Goal: Transaction & Acquisition: Purchase product/service

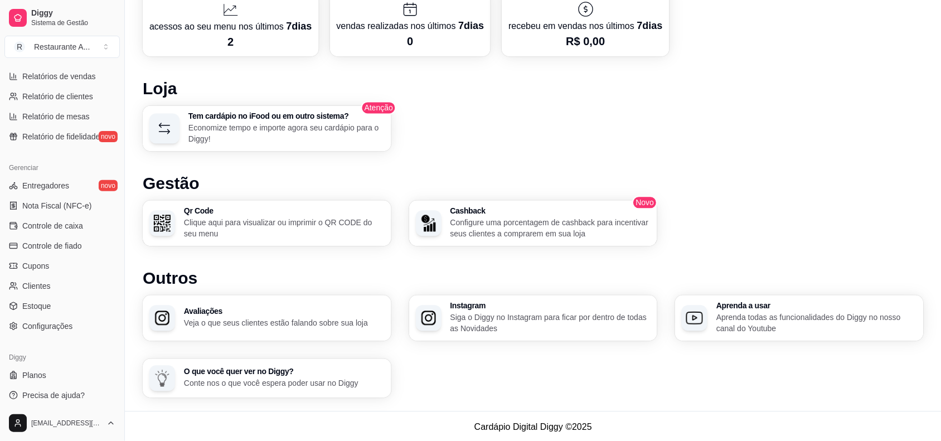
scroll to position [360, 0]
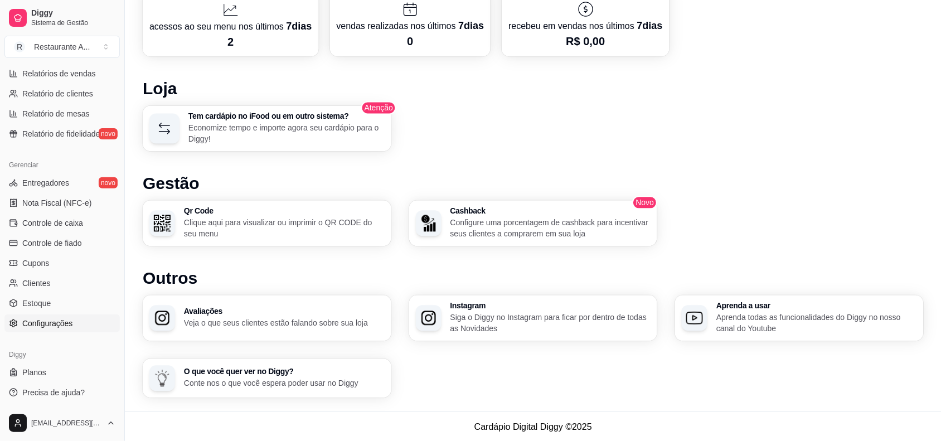
click at [67, 329] on link "Configurações" at bounding box center [61, 323] width 115 height 18
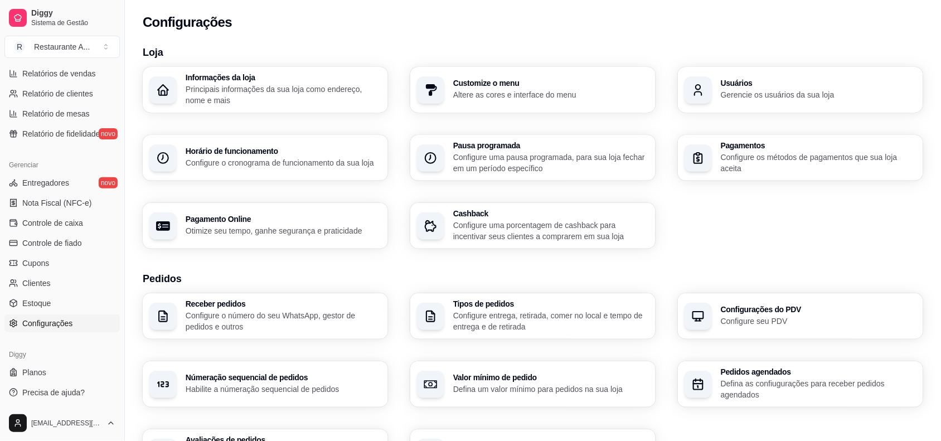
click at [656, 262] on div "Loja Informações da loja Principais informações da sua loja como endereço, nome…" at bounding box center [533, 390] width 780 height 691
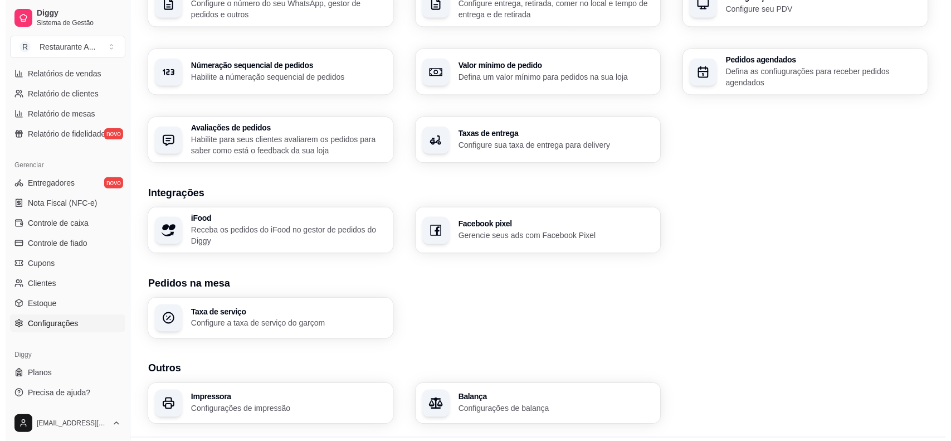
scroll to position [340, 0]
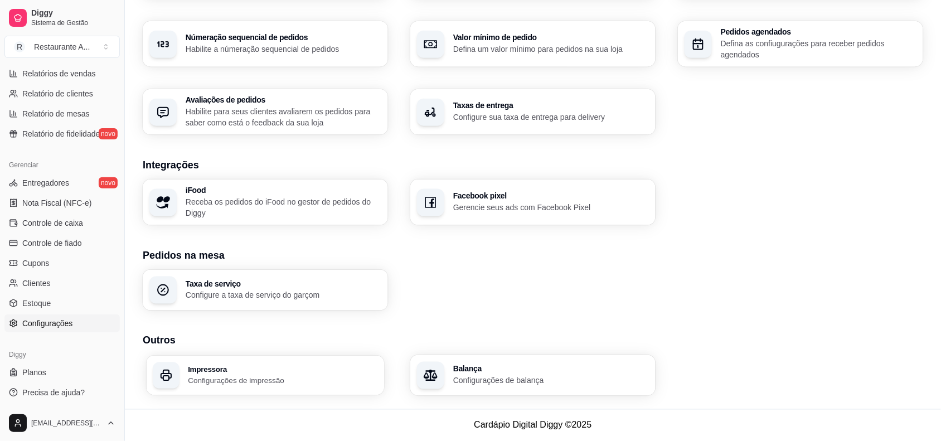
click at [290, 366] on h3 "Impressora" at bounding box center [282, 369] width 189 height 8
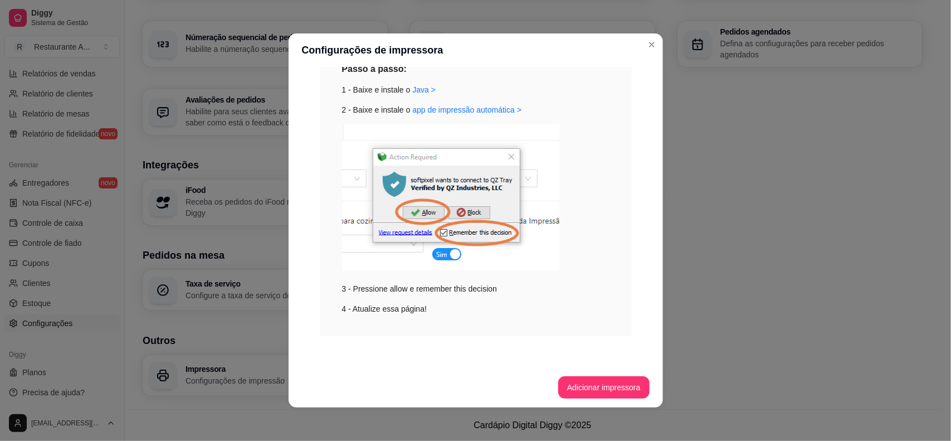
scroll to position [151, 0]
click at [611, 392] on button "Adicionar impressora" at bounding box center [603, 387] width 91 height 22
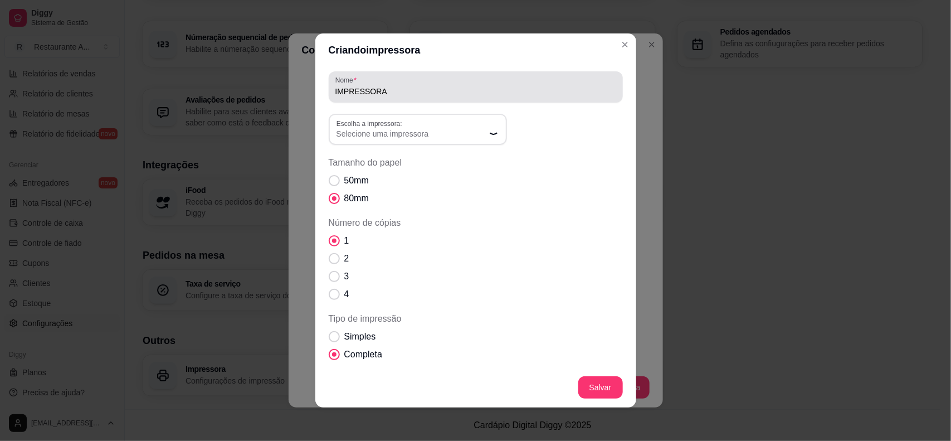
click at [453, 82] on div "IMPRESSORA" at bounding box center [475, 87] width 281 height 22
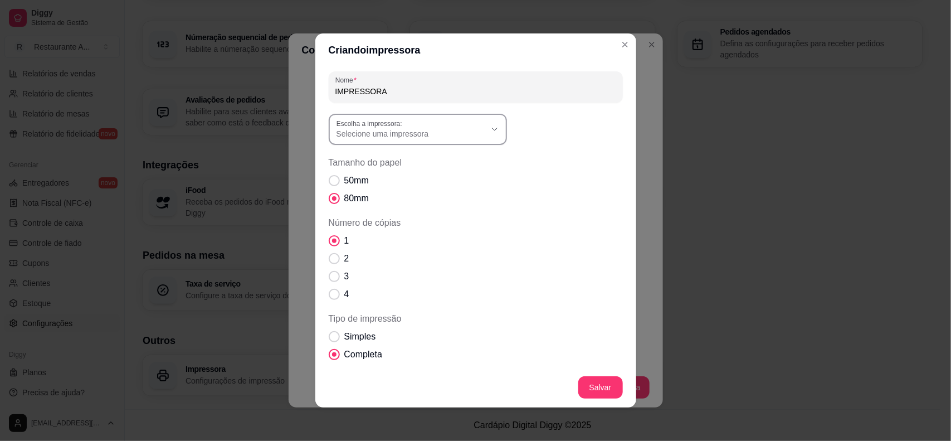
click at [450, 115] on button "Escolha a impressora: Selecione uma impressora" at bounding box center [418, 129] width 178 height 31
click at [416, 197] on span "EPSON TM-T20X Receipt" at bounding box center [406, 196] width 143 height 11
type input "EPSON TM-T20X Receipt"
select select "EPSON TM-T20X Receipt"
click at [333, 257] on span "Número de cópias" at bounding box center [334, 258] width 11 height 11
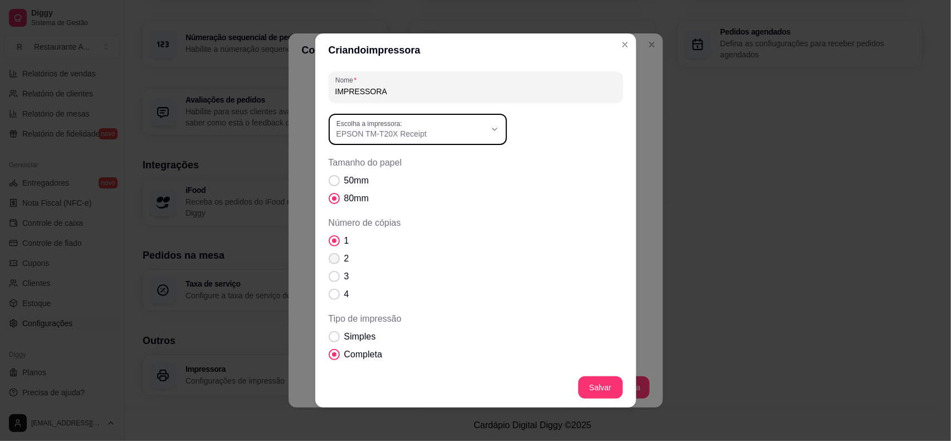
click at [333, 261] on input "2" at bounding box center [331, 264] width 7 height 7
radio input "true"
click at [329, 332] on span "Tipo de impressão" at bounding box center [334, 337] width 11 height 11
click at [329, 339] on input "Simples" at bounding box center [331, 342] width 7 height 7
radio input "true"
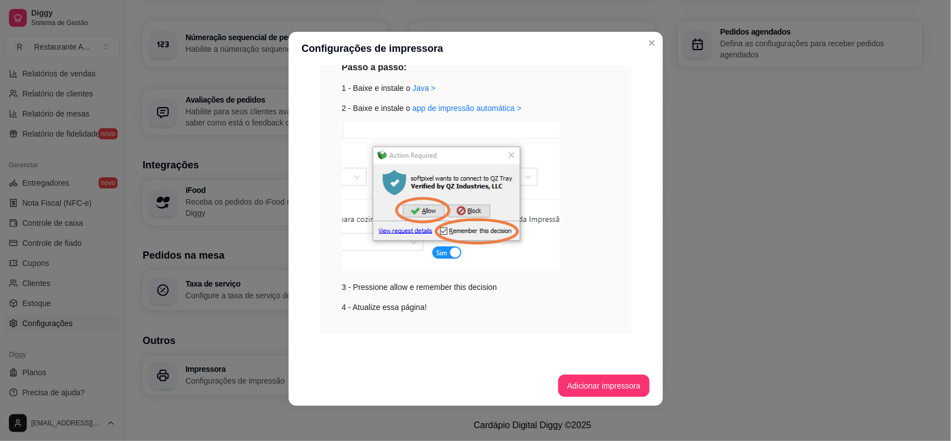
scroll to position [0, 0]
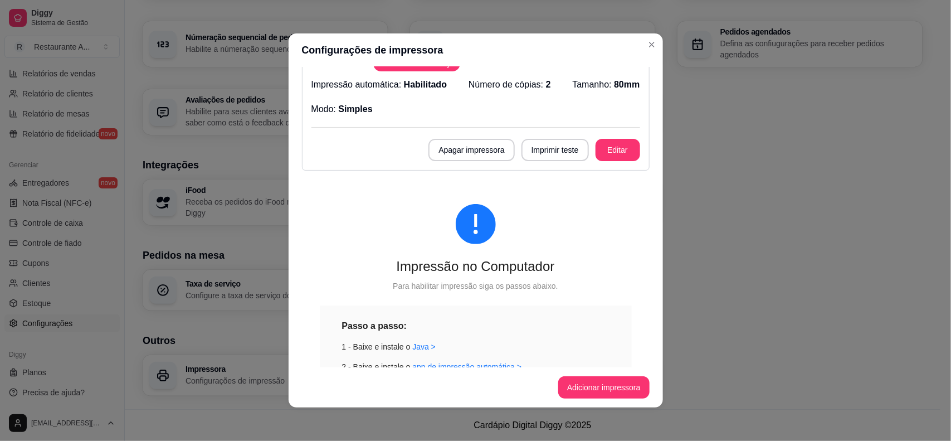
click at [608, 220] on div at bounding box center [476, 224] width 312 height 40
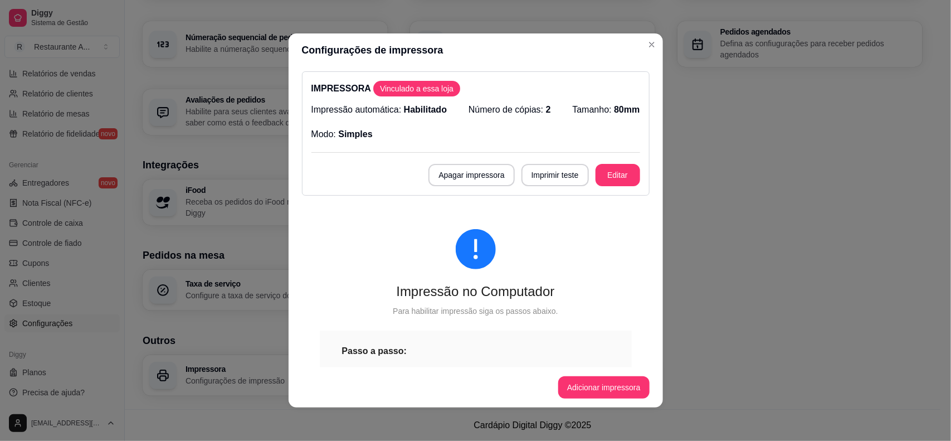
click at [552, 184] on button "Imprimir teste" at bounding box center [555, 175] width 67 height 22
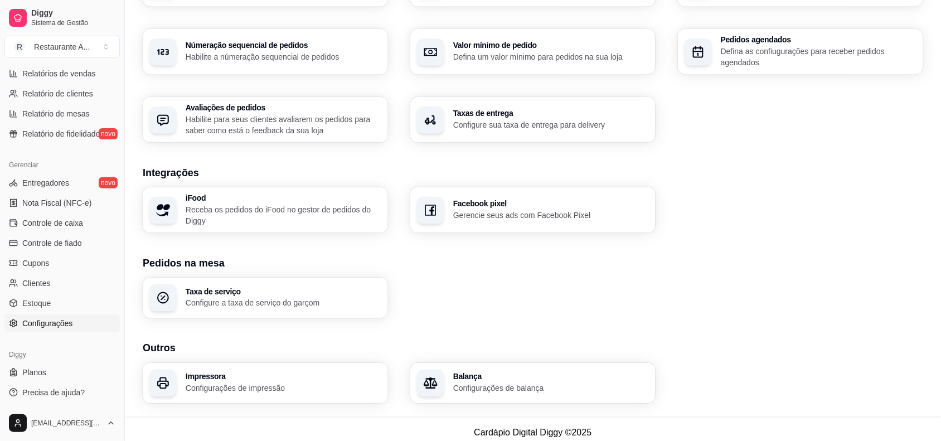
scroll to position [332, 0]
click at [310, 67] on div "Númeração sequencial de pedidos Habilite a númeração sequencial de pedidos" at bounding box center [265, 53] width 245 height 46
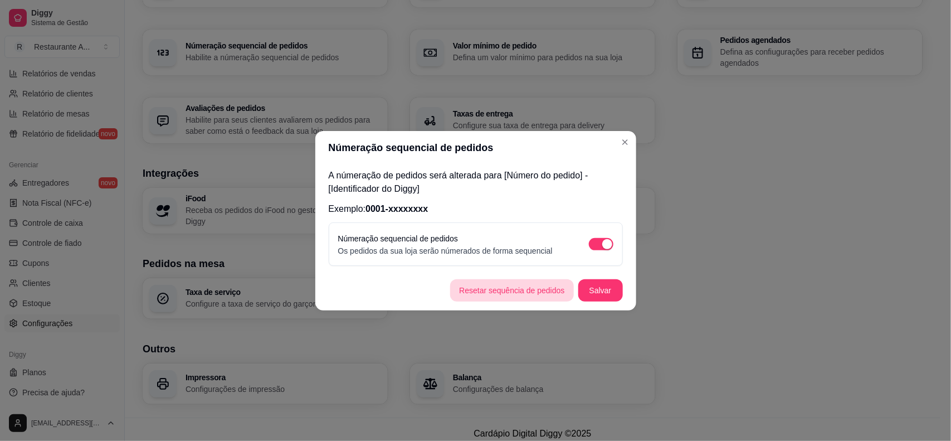
click at [558, 290] on button "Resetar sequência de pedidos" at bounding box center [511, 290] width 123 height 22
click at [606, 282] on button "Salvar" at bounding box center [600, 290] width 43 height 22
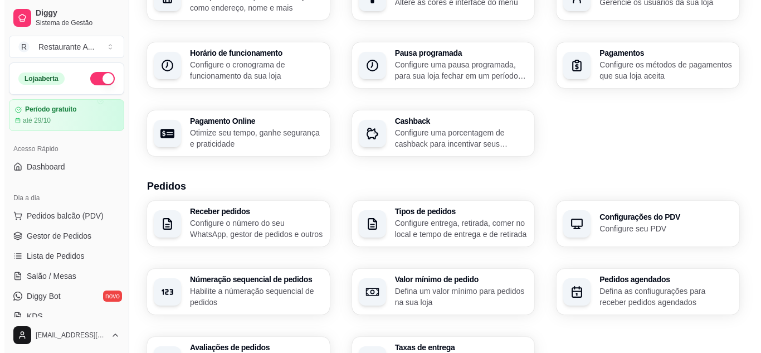
scroll to position [0, 0]
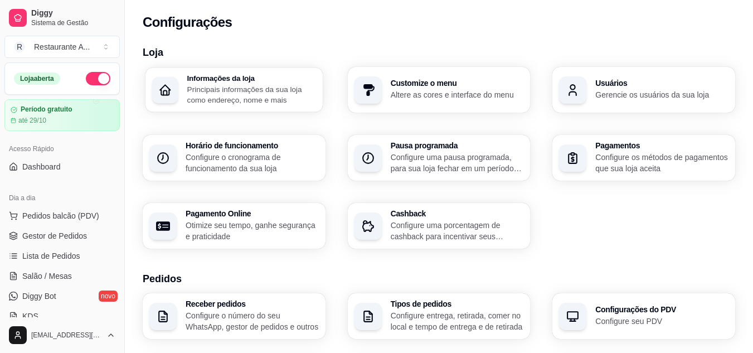
click at [316, 90] on p "Principais informações da sua loja como endereço, nome e mais" at bounding box center [251, 95] width 129 height 22
click at [247, 99] on p "Principais informações da sua loja como endereço, nome e mais" at bounding box center [251, 95] width 129 height 22
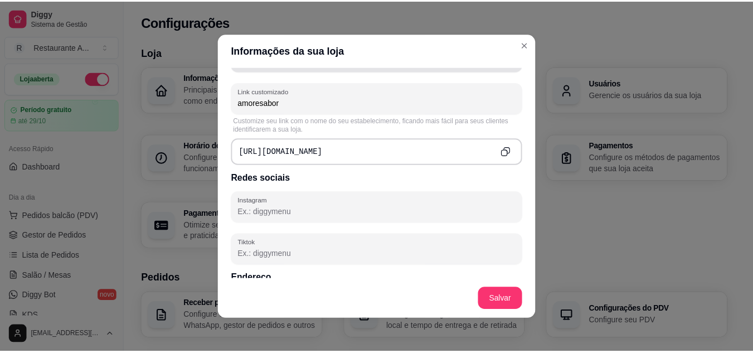
scroll to position [416, 0]
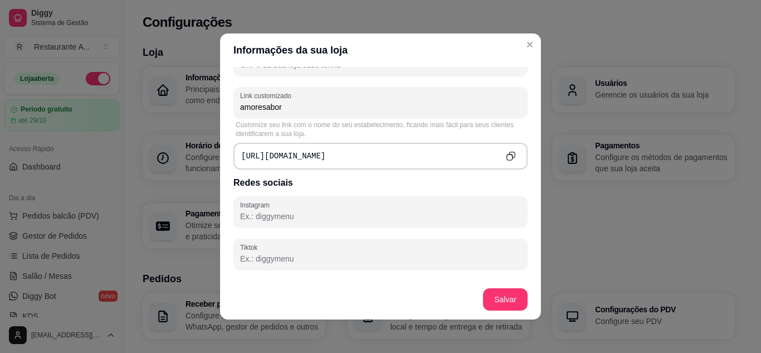
click at [504, 150] on button "Copy to clipboard" at bounding box center [510, 155] width 17 height 17
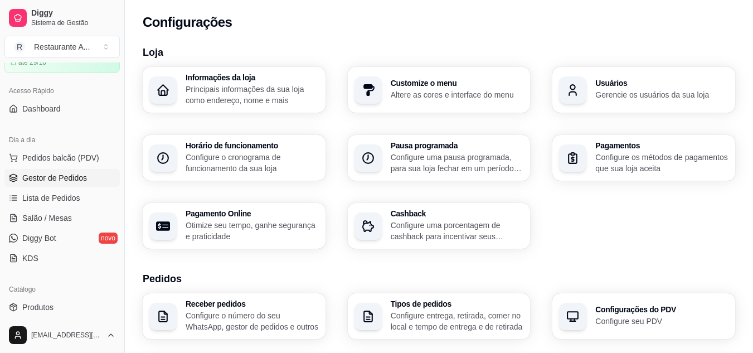
scroll to position [57, 0]
click at [56, 181] on span "Gestor de Pedidos" at bounding box center [54, 178] width 65 height 11
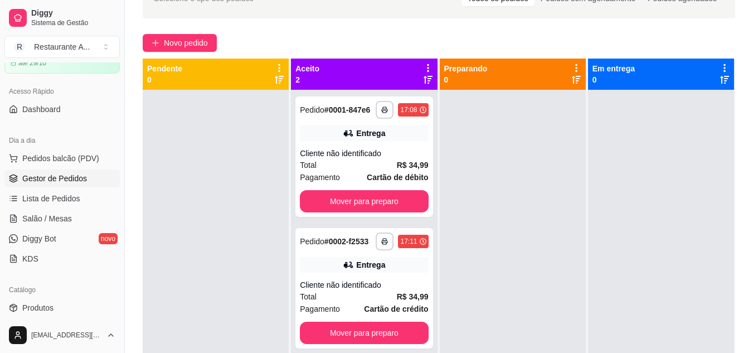
scroll to position [69, 0]
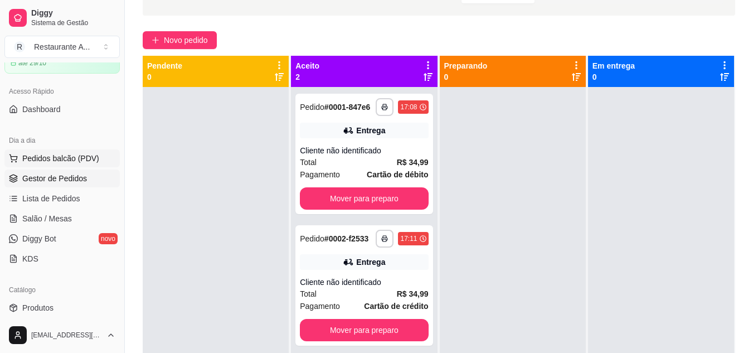
click at [51, 160] on span "Pedidos balcão (PDV)" at bounding box center [60, 158] width 77 height 11
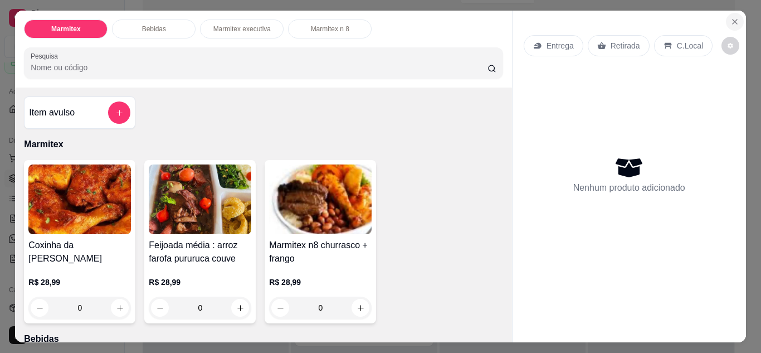
click at [728, 13] on button "Close" at bounding box center [735, 22] width 18 height 18
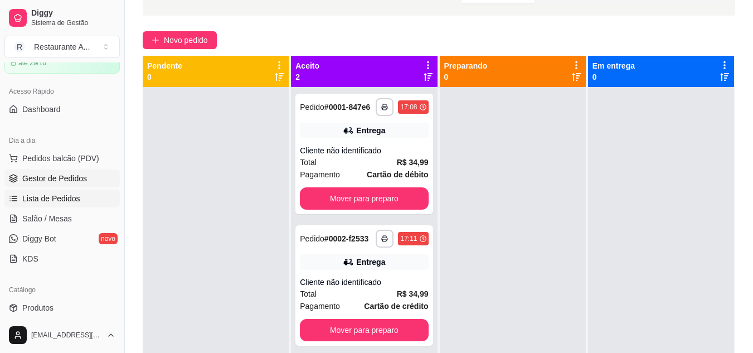
click at [71, 196] on span "Lista de Pedidos" at bounding box center [51, 198] width 58 height 11
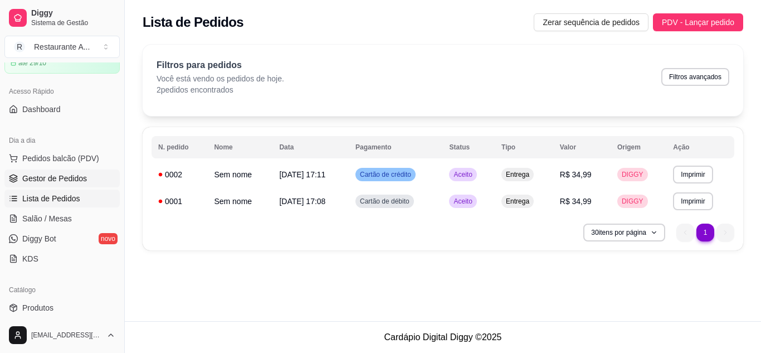
click at [80, 178] on span "Gestor de Pedidos" at bounding box center [54, 178] width 65 height 11
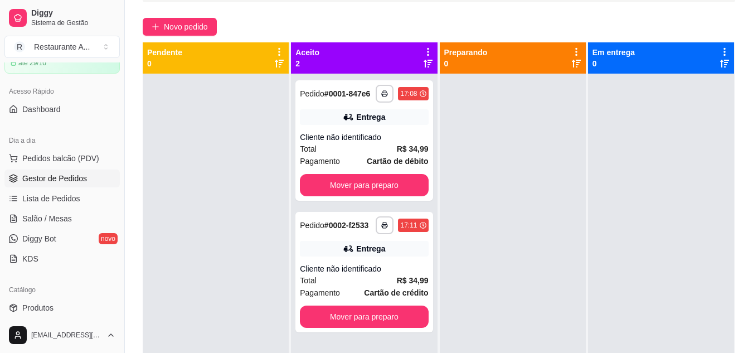
scroll to position [83, 0]
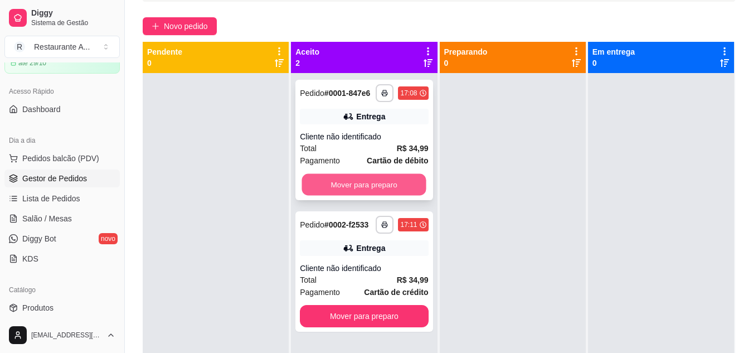
click at [337, 188] on button "Mover para preparo" at bounding box center [364, 185] width 124 height 22
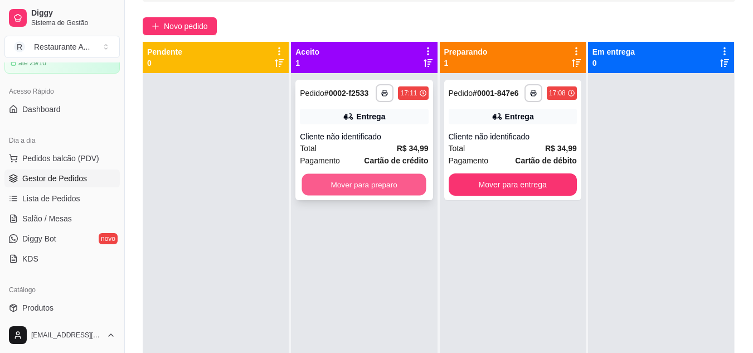
click at [382, 178] on button "Mover para preparo" at bounding box center [364, 185] width 124 height 22
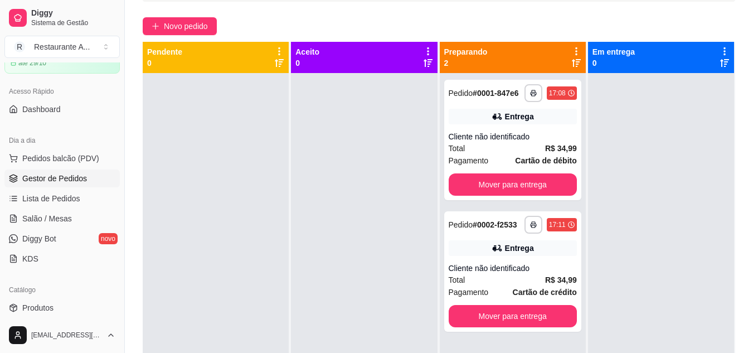
click at [423, 52] on icon at bounding box center [428, 51] width 10 height 10
click at [571, 53] on icon at bounding box center [576, 51] width 10 height 10
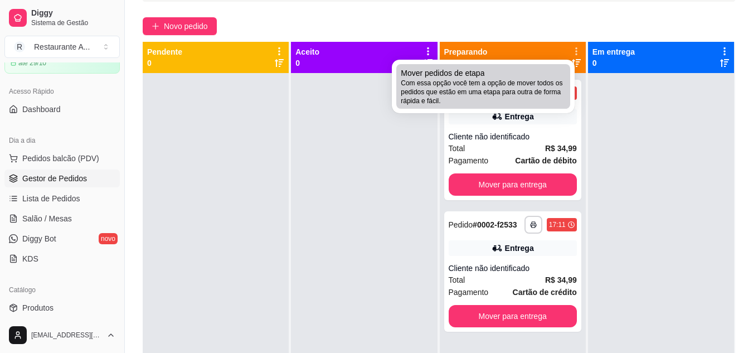
click at [534, 74] on div "Mover pedidos de etapa Com essa opção você tem a opção de mover todos os pedido…" at bounding box center [483, 86] width 165 height 38
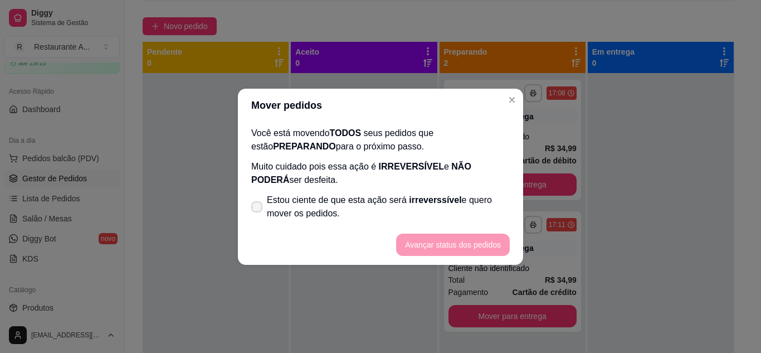
click at [306, 215] on span "Estou ciente de que esta ação será irreverssível e quero mover os pedidos." at bounding box center [388, 206] width 243 height 27
click at [258, 215] on input "Estou ciente de que esta ação será irreverssível e quero mover os pedidos." at bounding box center [254, 211] width 7 height 7
checkbox input "true"
click at [431, 251] on button "Avançar status dos pedidos" at bounding box center [453, 244] width 114 height 22
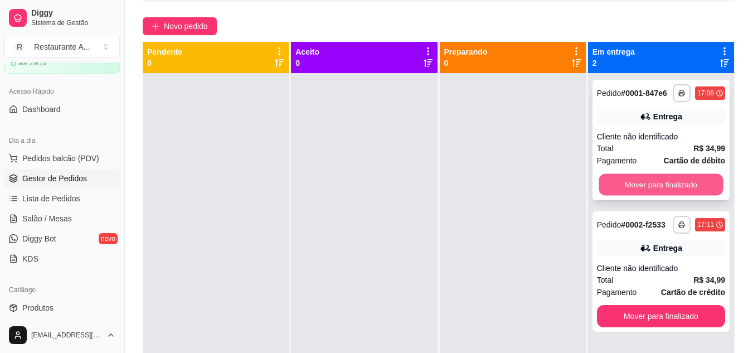
click at [699, 180] on button "Mover para finalizado" at bounding box center [660, 185] width 124 height 22
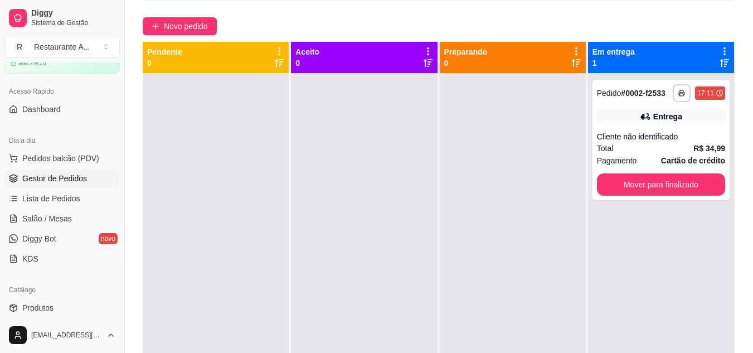
click at [662, 315] on div "**********" at bounding box center [661, 249] width 146 height 353
click at [675, 179] on button "Mover para finalizado" at bounding box center [660, 185] width 124 height 22
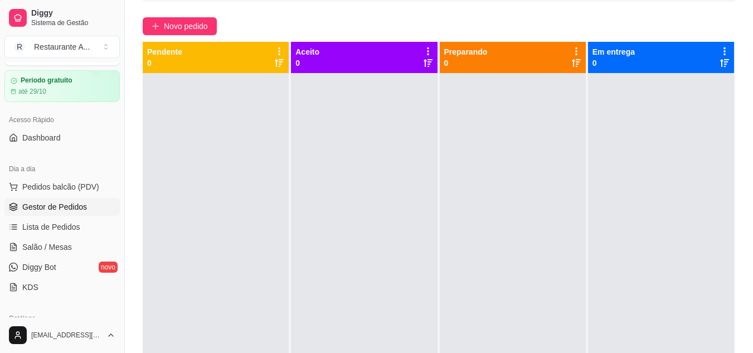
scroll to position [19, 0]
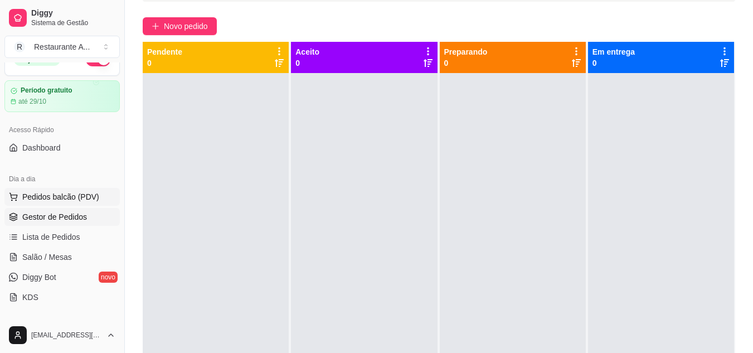
click at [97, 194] on button "Pedidos balcão (PDV)" at bounding box center [61, 197] width 115 height 18
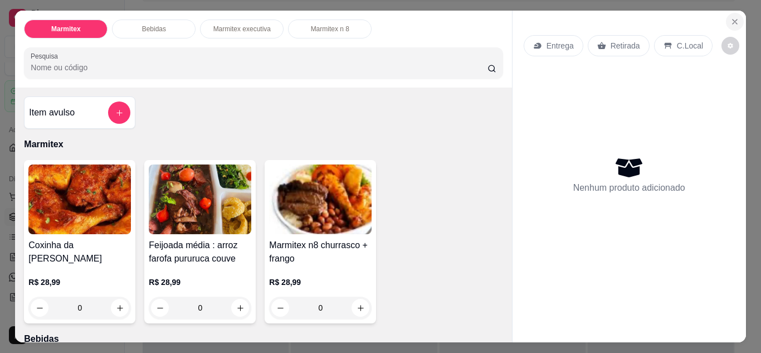
click at [734, 17] on icon "Close" at bounding box center [734, 21] width 9 height 9
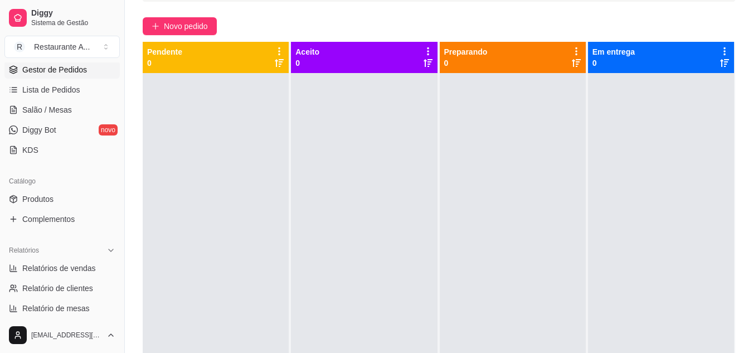
scroll to position [167, 0]
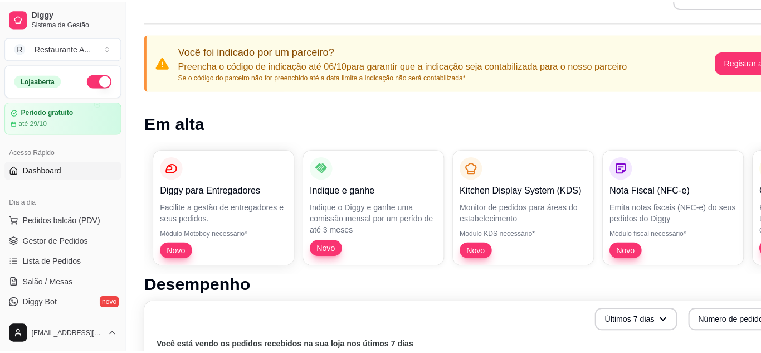
scroll to position [46, 0]
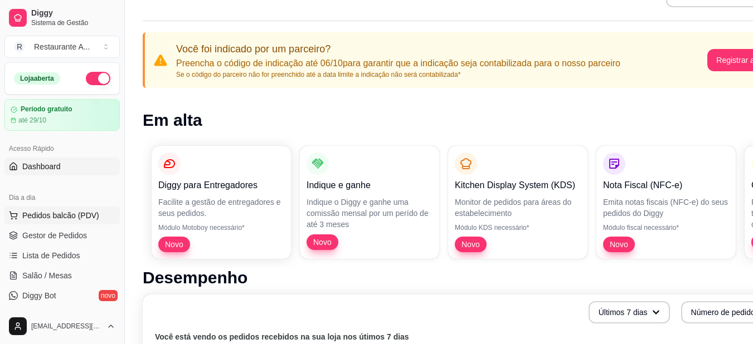
drag, startPoint x: 65, startPoint y: 219, endPoint x: 51, endPoint y: 218, distance: 13.9
click at [51, 218] on span "Pedidos balcão (PDV)" at bounding box center [60, 215] width 77 height 11
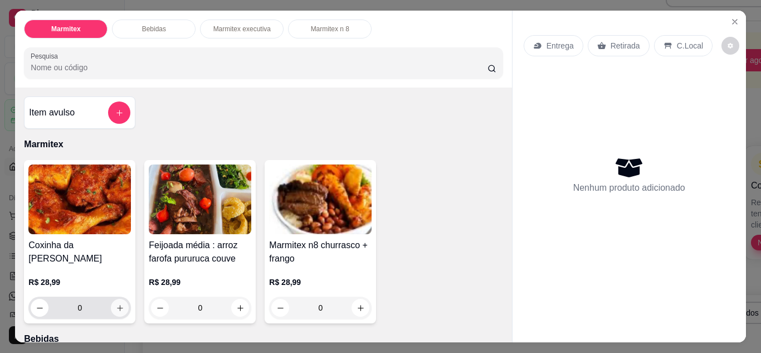
click at [117, 304] on icon "increase-product-quantity" at bounding box center [120, 308] width 8 height 8
type input "1"
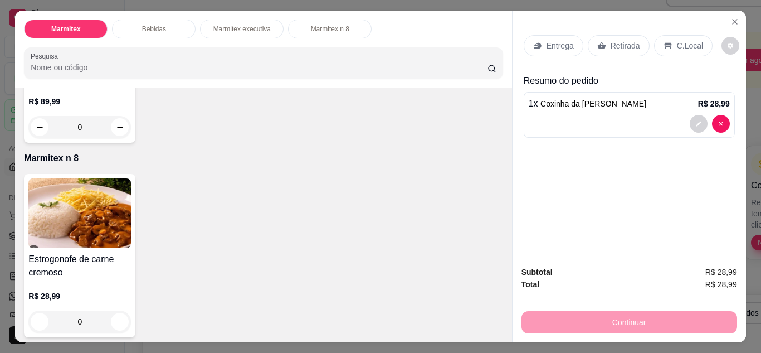
scroll to position [573, 0]
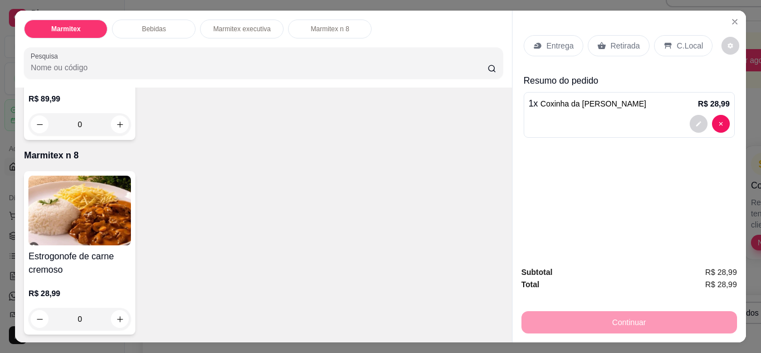
click at [611, 46] on p "Retirada" at bounding box center [626, 45] width 30 height 11
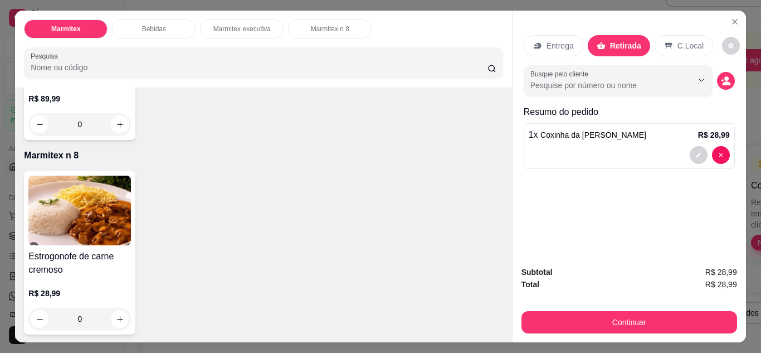
click at [549, 35] on div "Entrega" at bounding box center [554, 45] width 60 height 21
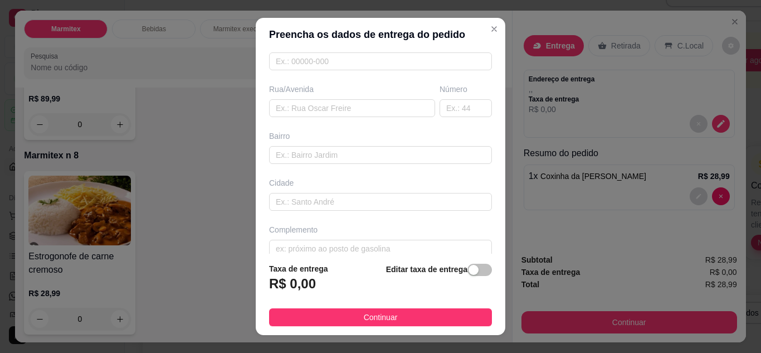
scroll to position [173, 0]
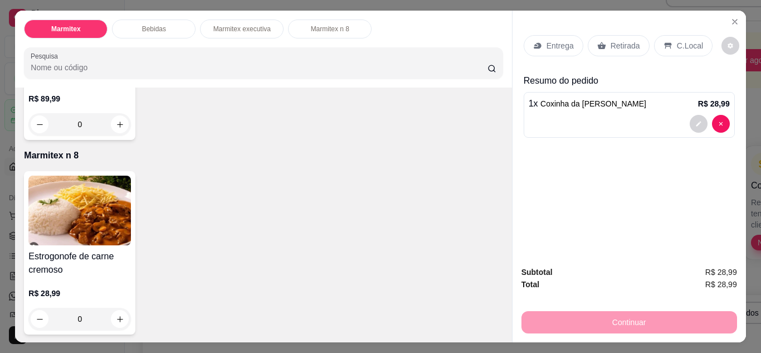
click at [621, 41] on p "Retirada" at bounding box center [626, 45] width 30 height 11
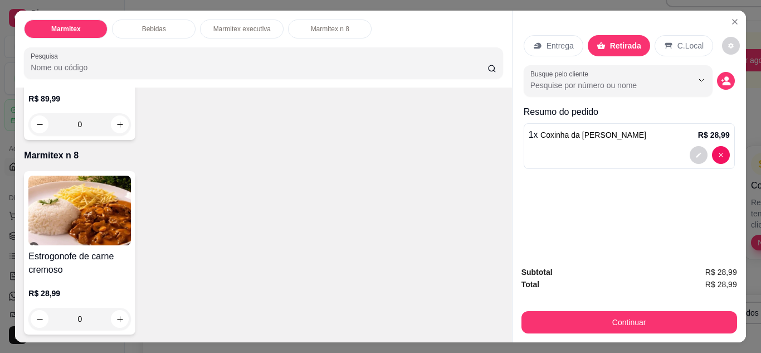
click at [665, 50] on div "C.Local" at bounding box center [684, 45] width 59 height 21
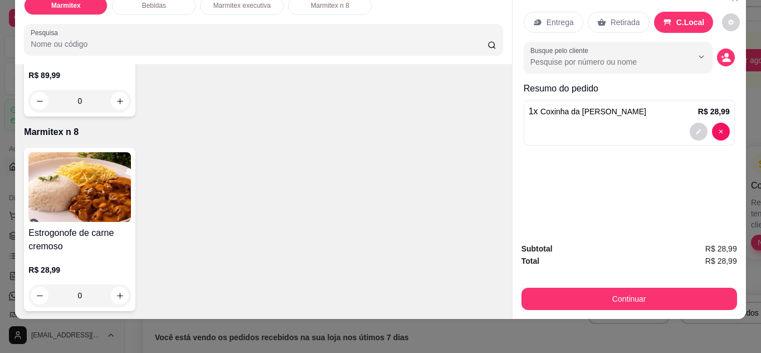
scroll to position [30, 0]
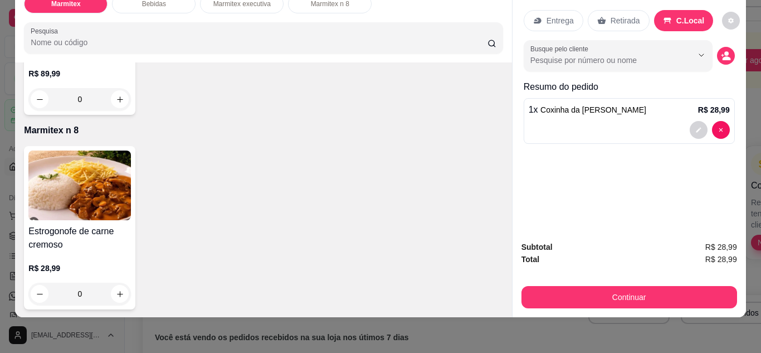
click at [641, 144] on div "Entrega Retirada C.Local Busque pelo cliente Resumo do pedido 1 x Coxinha da as…" at bounding box center [629, 109] width 233 height 246
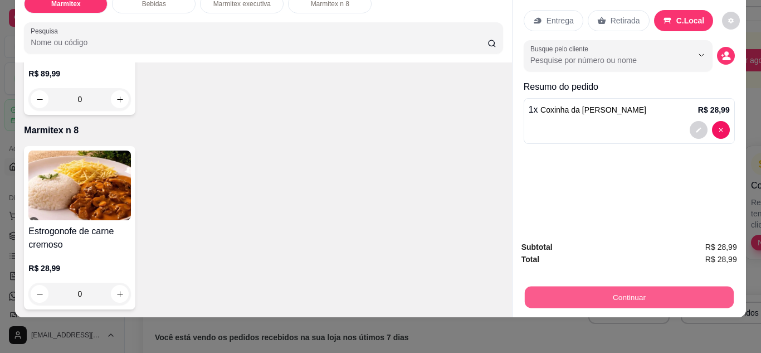
click at [664, 287] on button "Continuar" at bounding box center [628, 297] width 209 height 22
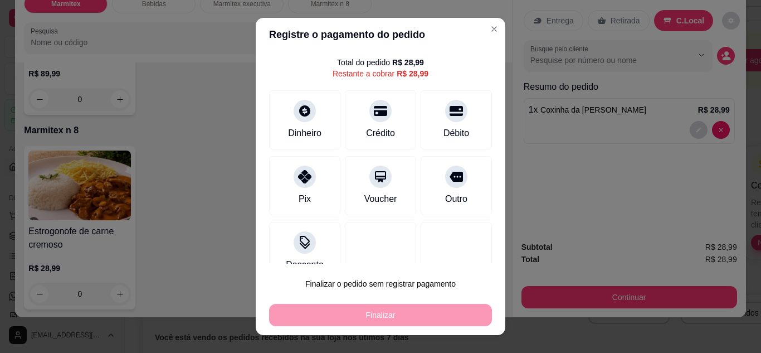
scroll to position [49, 0]
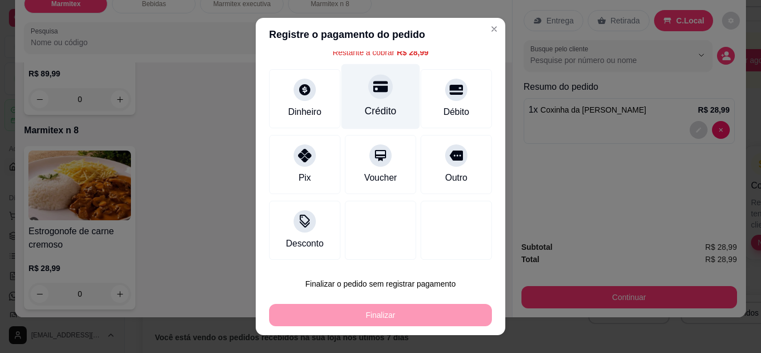
click at [365, 115] on div "Crédito" at bounding box center [381, 111] width 32 height 14
type input "R$ 0,00"
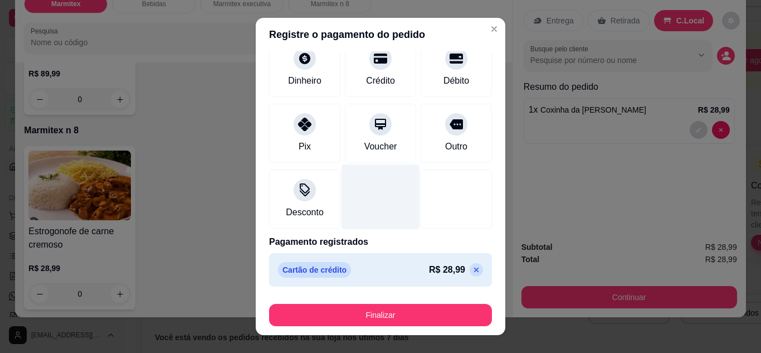
scroll to position [0, 0]
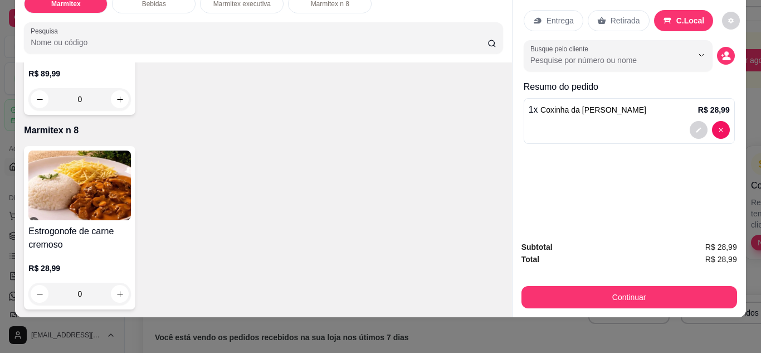
click at [550, 15] on p "Entrega" at bounding box center [560, 20] width 27 height 11
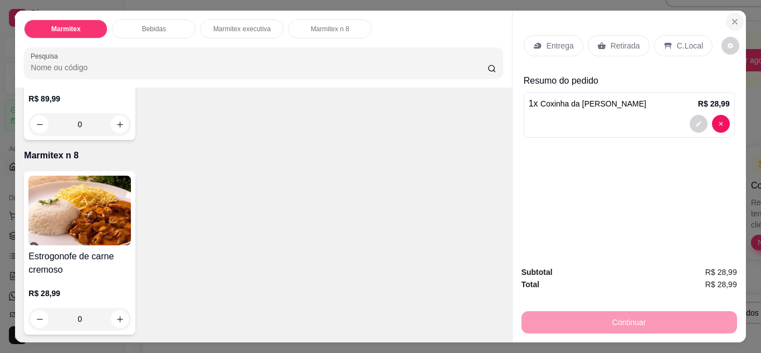
click at [730, 17] on icon "Close" at bounding box center [734, 21] width 9 height 9
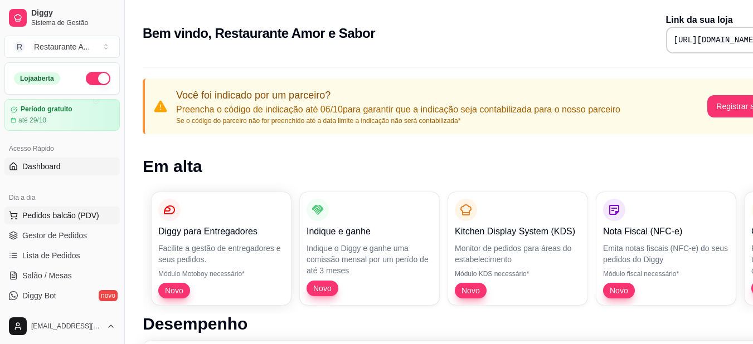
click at [73, 216] on span "Pedidos balcão (PDV)" at bounding box center [60, 215] width 77 height 11
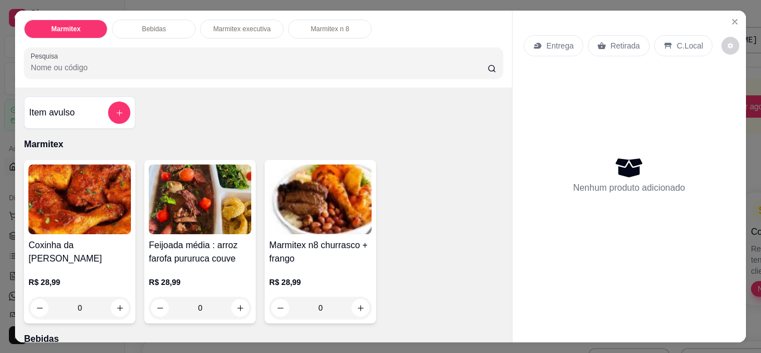
click at [149, 207] on img at bounding box center [200, 199] width 103 height 70
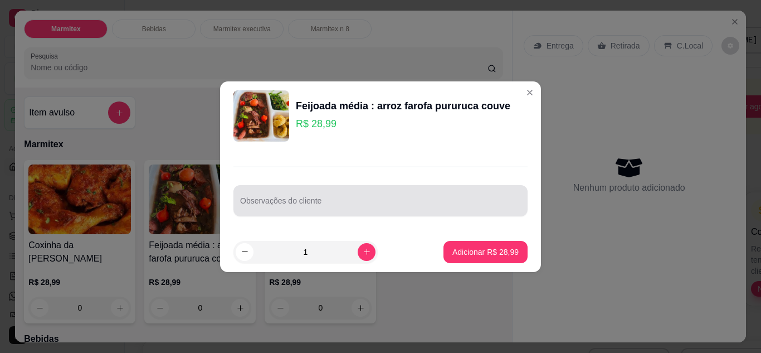
click at [390, 191] on div at bounding box center [380, 200] width 281 height 22
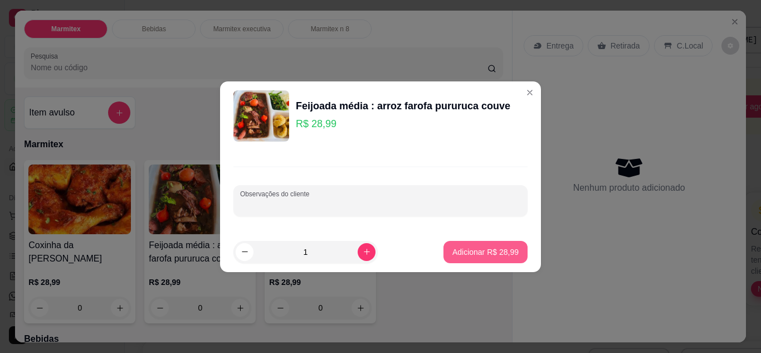
click at [469, 256] on p "Adicionar R$ 28,99" at bounding box center [485, 251] width 66 height 11
type input "1"
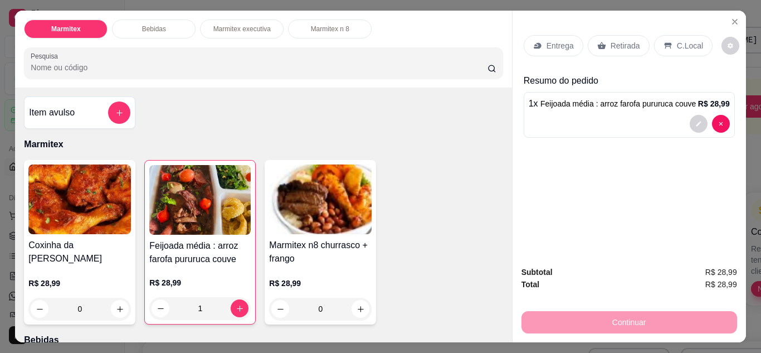
click at [547, 40] on p "Entrega" at bounding box center [560, 45] width 27 height 11
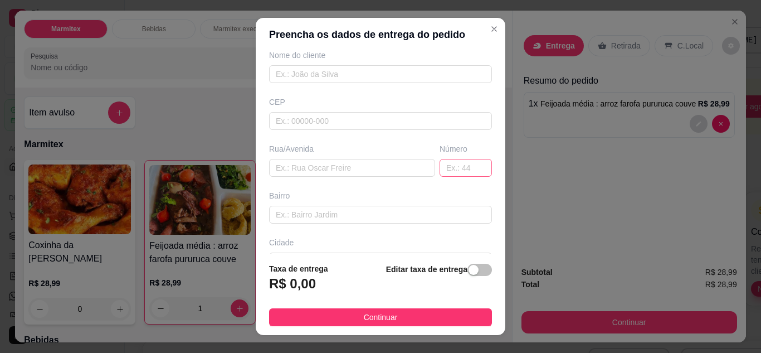
scroll to position [99, 0]
click at [363, 122] on input "text" at bounding box center [380, 120] width 223 height 18
type input "79072445"
type input "[GEOGRAPHIC_DATA] [PERSON_NAME]"
type input "Jardim [PERSON_NAME]"
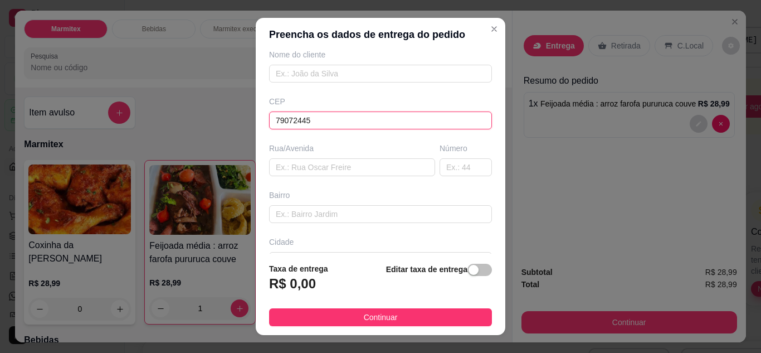
type input "[GEOGRAPHIC_DATA]"
type input "79072445"
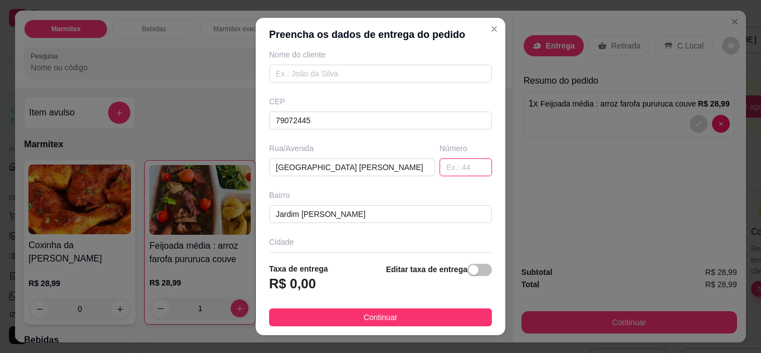
click at [440, 170] on input "text" at bounding box center [466, 167] width 52 height 18
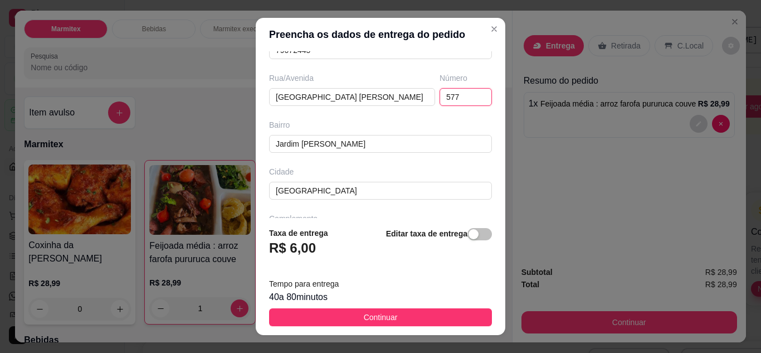
scroll to position [180, 0]
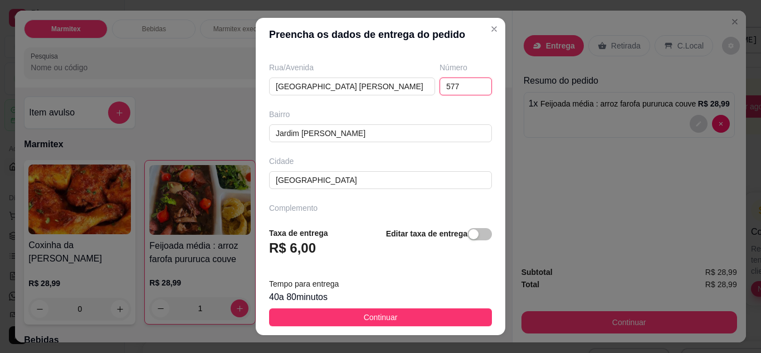
type input "577"
click at [465, 224] on footer "Taxa de entrega R$ 6,00 Editar taxa de entrega Tempo para entrega 40 a 80 minut…" at bounding box center [381, 276] width 250 height 117
click at [469, 235] on div "button" at bounding box center [474, 234] width 10 height 10
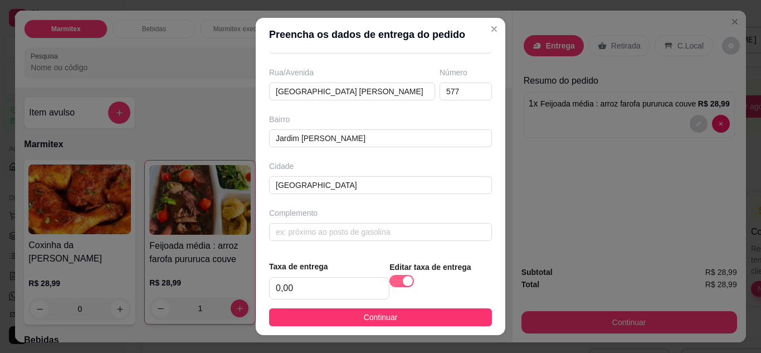
scroll to position [175, 0]
click at [465, 235] on input "text" at bounding box center [380, 232] width 223 height 18
click at [389, 282] on button "button" at bounding box center [401, 281] width 25 height 12
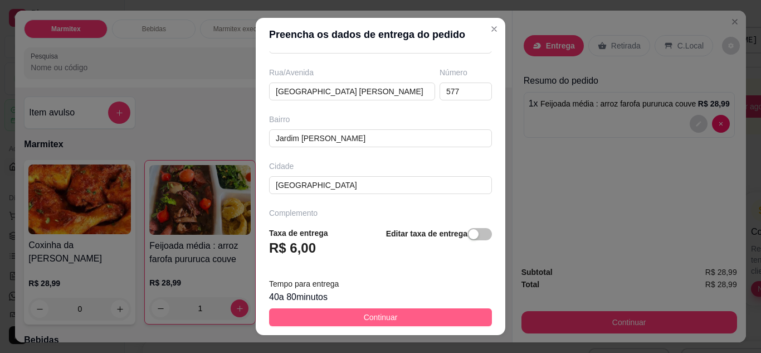
click at [386, 314] on span "Continuar" at bounding box center [381, 317] width 34 height 12
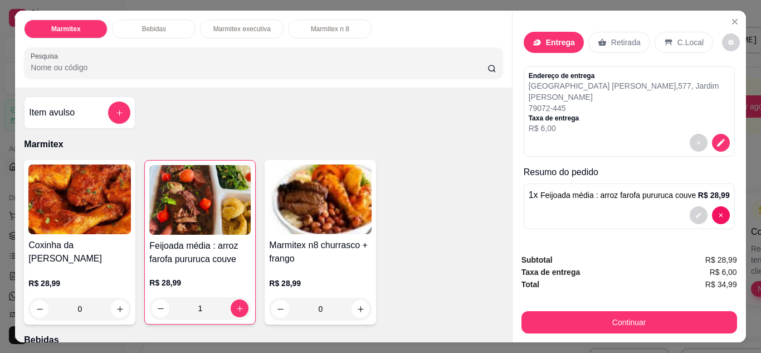
scroll to position [0, 0]
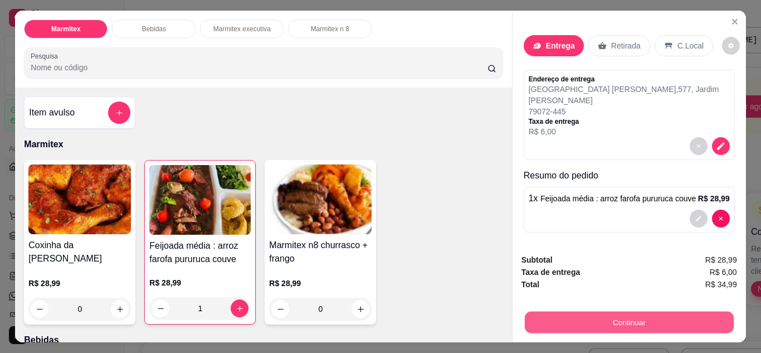
click at [659, 318] on button "Continuar" at bounding box center [628, 322] width 209 height 22
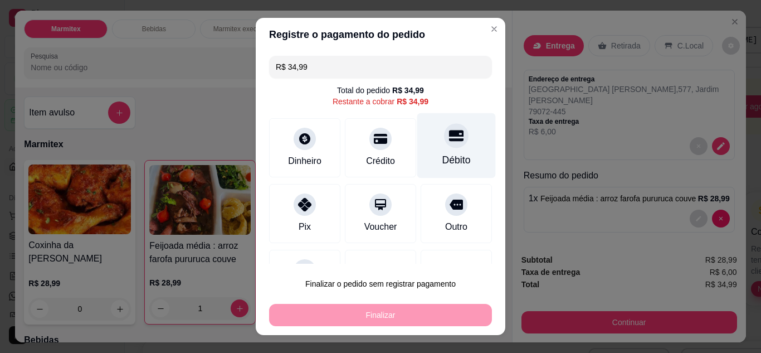
click at [425, 139] on div "Débito" at bounding box center [456, 145] width 79 height 65
type input "R$ 0,00"
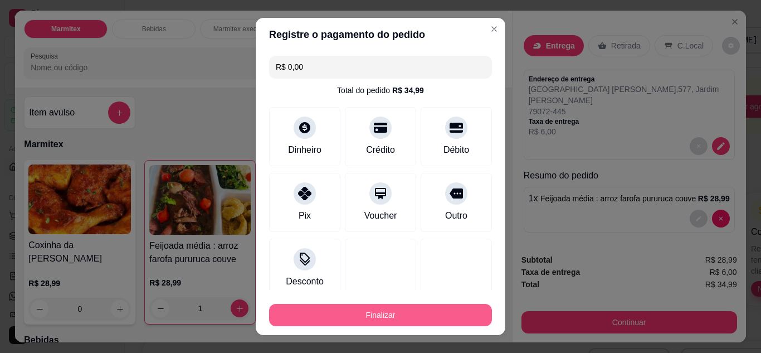
click at [373, 316] on button "Finalizar" at bounding box center [380, 315] width 223 height 22
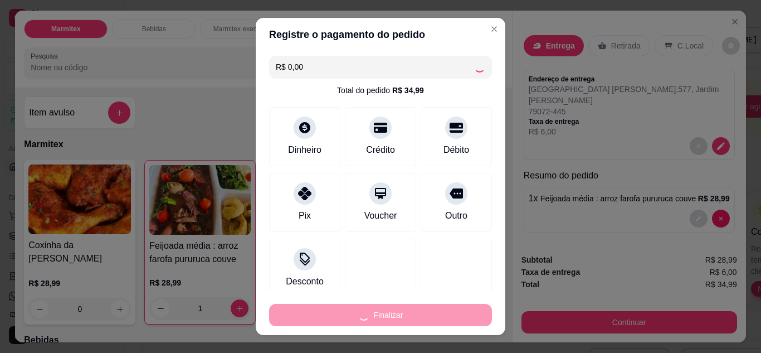
type input "0"
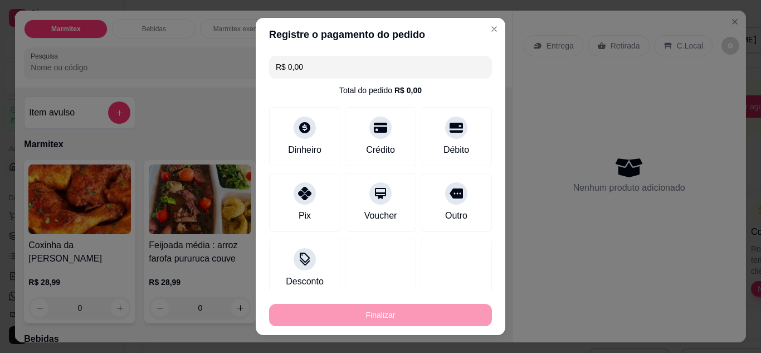
type input "-R$ 34,99"
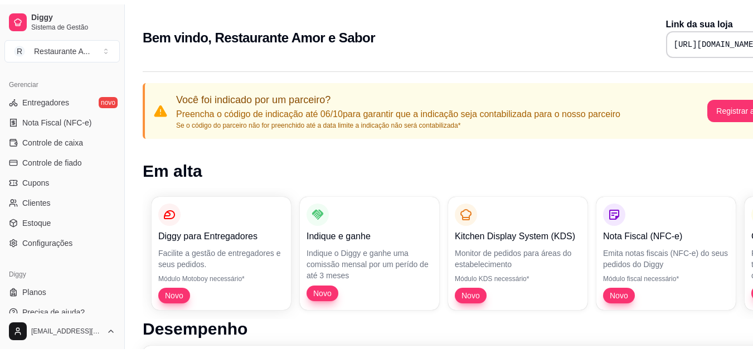
scroll to position [449, 0]
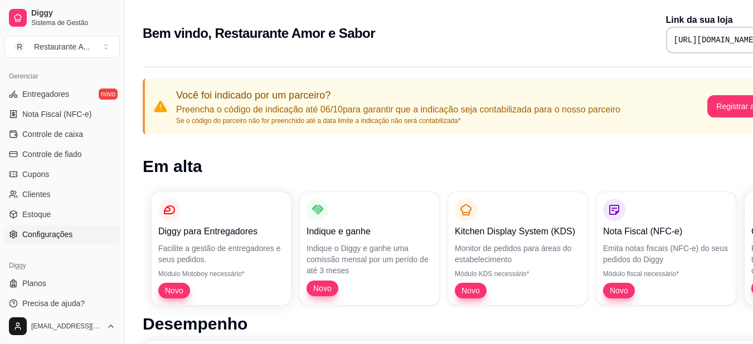
click at [48, 237] on span "Configurações" at bounding box center [47, 234] width 50 height 11
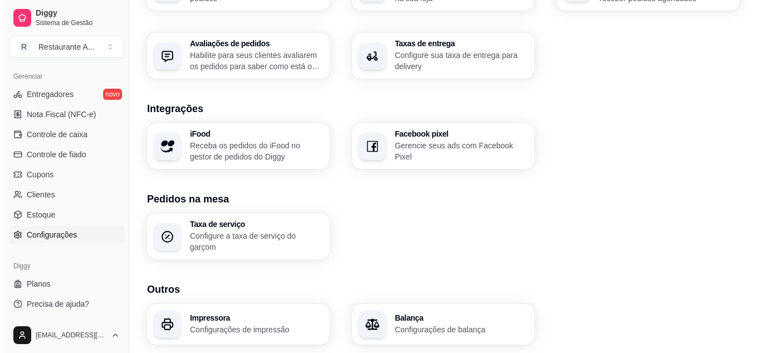
scroll to position [428, 0]
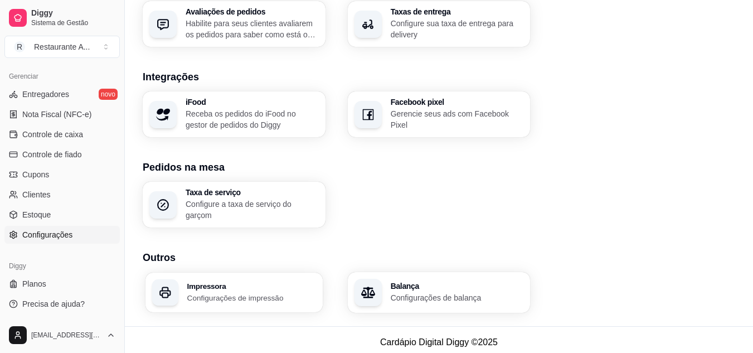
click at [235, 292] on p "Configurações de impressão" at bounding box center [251, 297] width 129 height 11
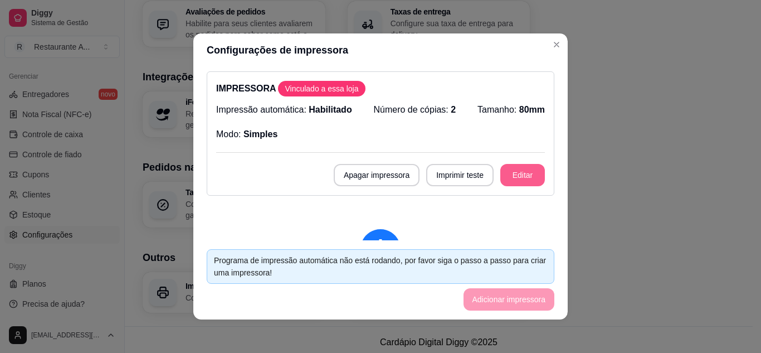
click at [500, 170] on button "Editar" at bounding box center [522, 175] width 45 height 22
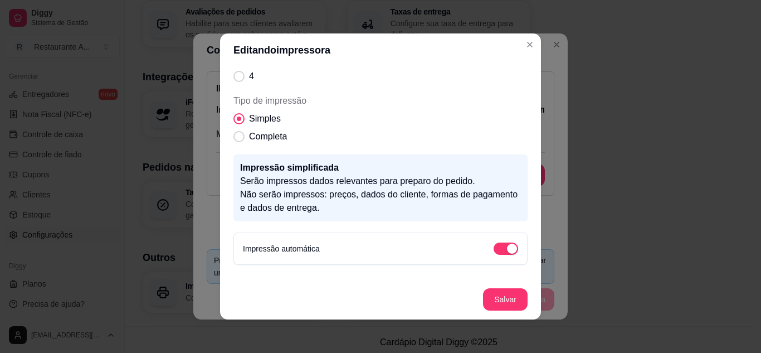
scroll to position [194, 0]
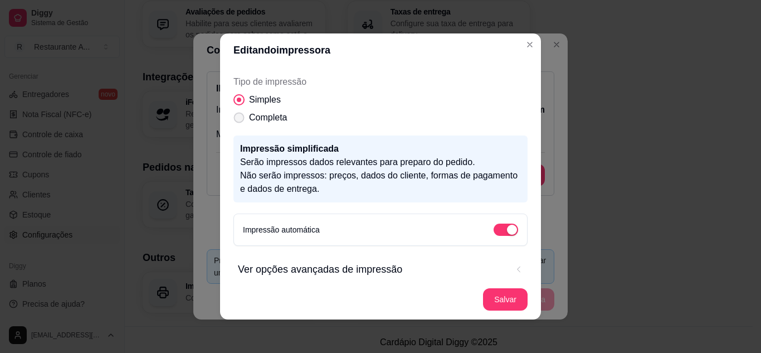
click at [271, 121] on span "Completa" at bounding box center [268, 117] width 38 height 13
click at [240, 121] on input "Completa" at bounding box center [236, 123] width 7 height 7
radio input "true"
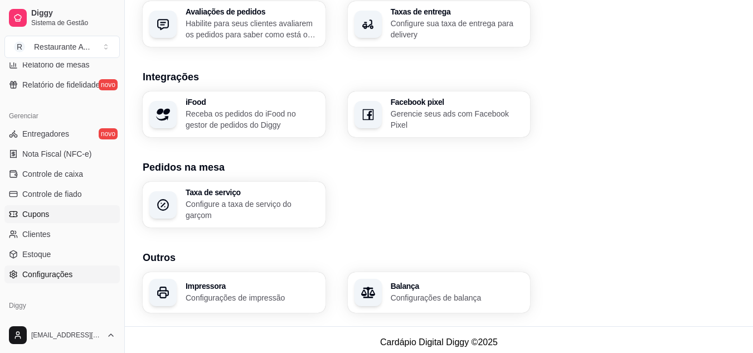
scroll to position [398, 0]
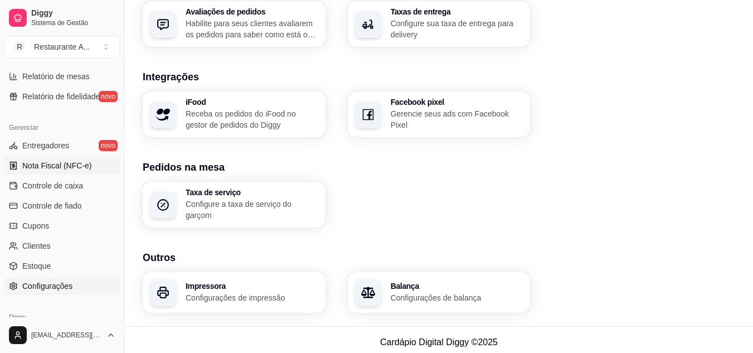
click at [79, 165] on span "Nota Fiscal (NFC-e)" at bounding box center [56, 165] width 69 height 11
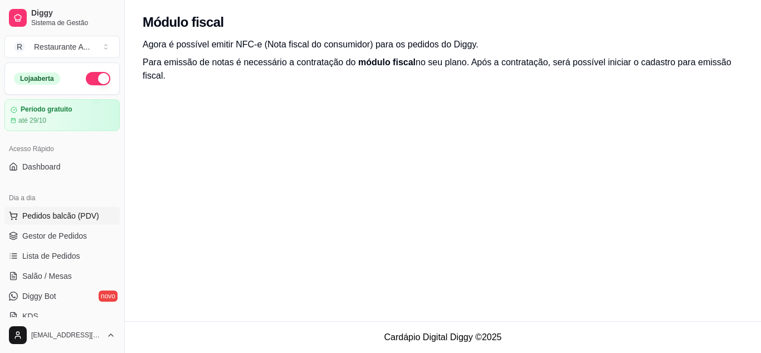
click at [77, 212] on span "Pedidos balcão (PDV)" at bounding box center [60, 215] width 77 height 11
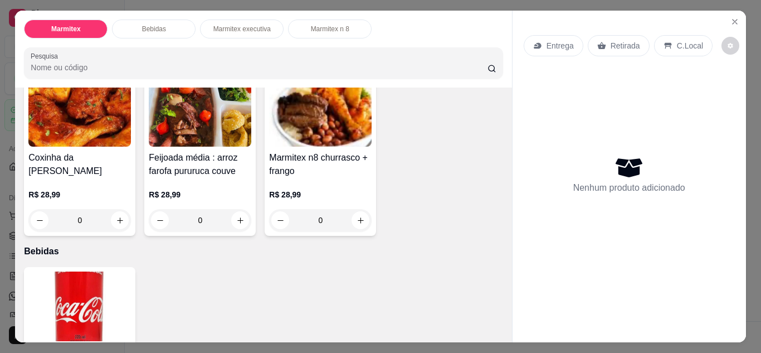
scroll to position [58, 0]
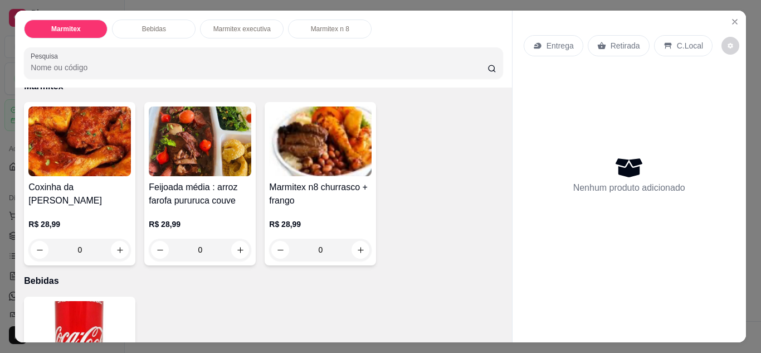
click at [224, 258] on div "Feijoada média : arroz farofa pururuca couve R$ 28,99 0" at bounding box center [199, 183] width 111 height 163
click at [357, 246] on icon "increase-product-quantity" at bounding box center [361, 250] width 8 height 8
type input "1"
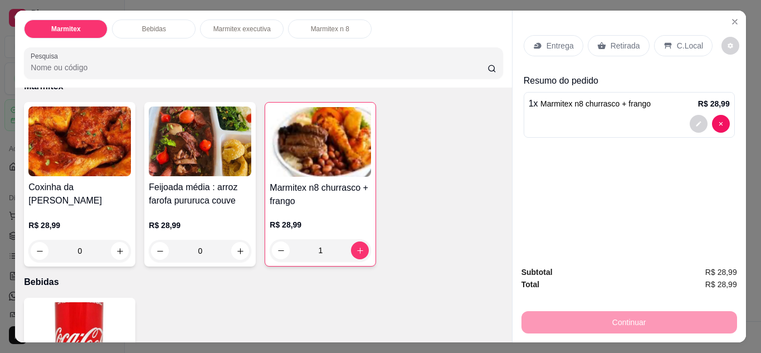
click at [612, 41] on p "Retirada" at bounding box center [626, 45] width 30 height 11
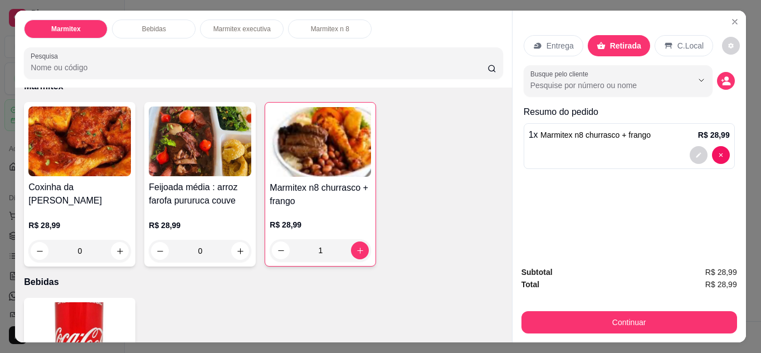
click at [576, 42] on div "Entrega" at bounding box center [554, 45] width 60 height 21
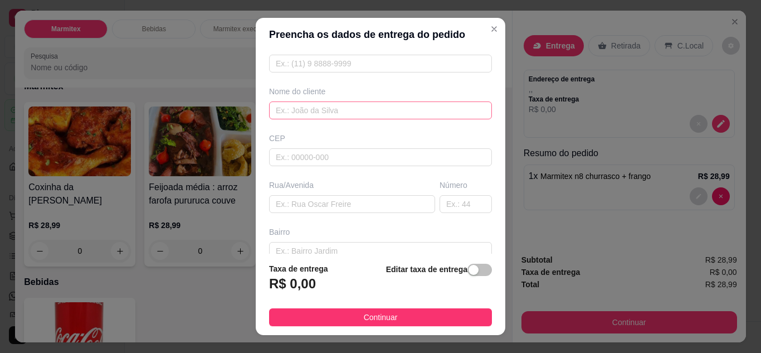
scroll to position [60, 0]
click at [373, 156] on input "text" at bounding box center [380, 160] width 223 height 18
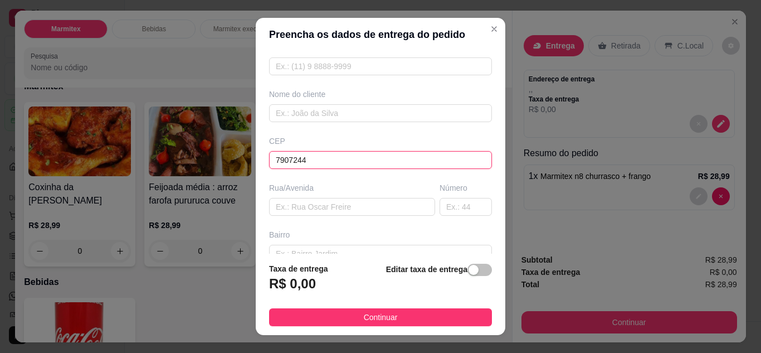
type input "79072445"
type input "[GEOGRAPHIC_DATA] [PERSON_NAME]"
type input "Jardim [PERSON_NAME]"
type input "[GEOGRAPHIC_DATA]"
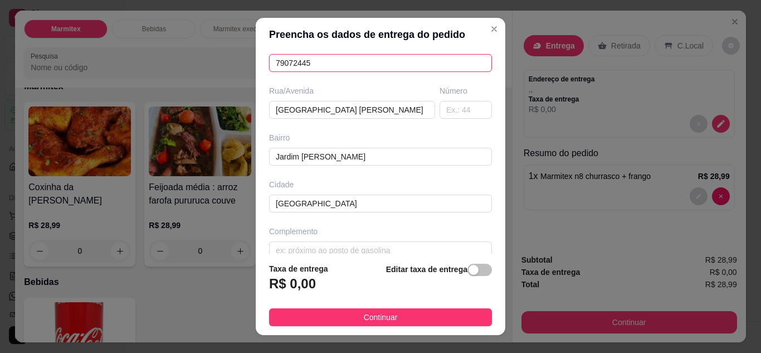
scroll to position [168, 0]
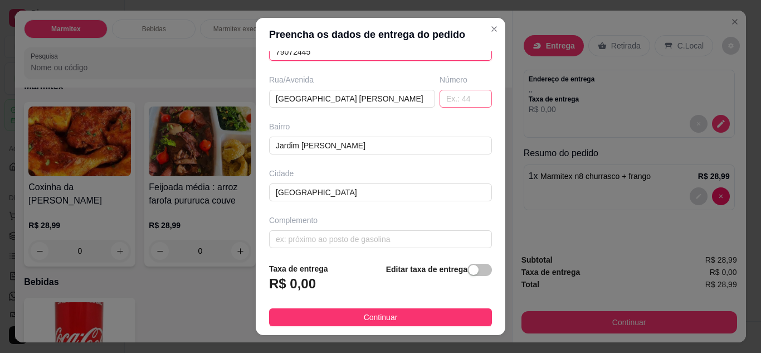
type input "79072445"
click at [446, 105] on input "text" at bounding box center [466, 99] width 52 height 18
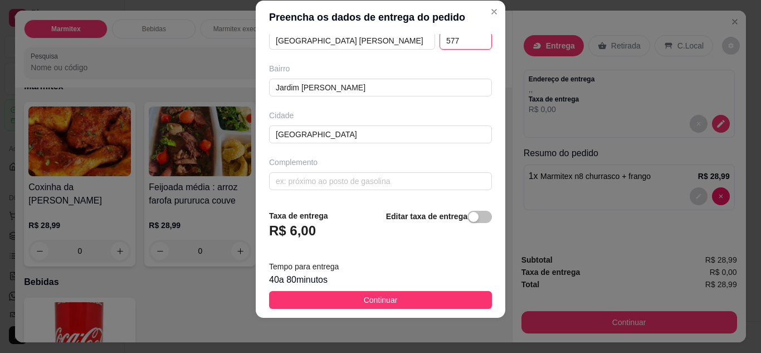
scroll to position [18, 0]
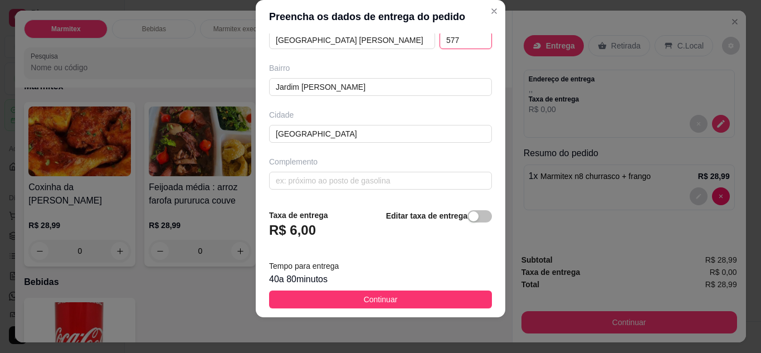
type input "577"
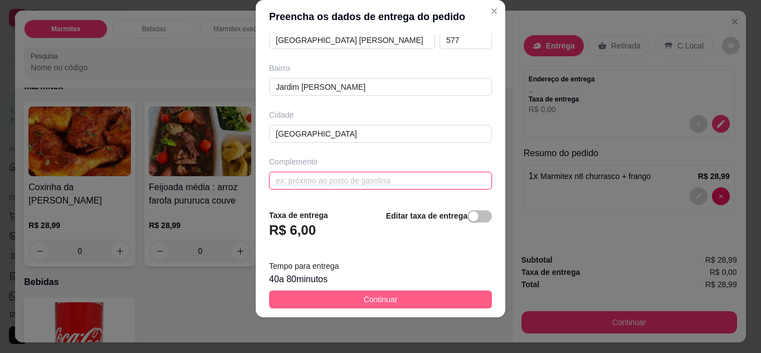
drag, startPoint x: 420, startPoint y: 176, endPoint x: 396, endPoint y: 291, distance: 118.3
click at [396, 291] on section "Preencha os dados de entrega do pedido Busque pelo cliente Número de contato No…" at bounding box center [381, 159] width 250 height 318
click at [384, 293] on footer "Taxa de entrega R$ 6,00 Editar taxa de entrega Tempo para entrega 40 a 80 minut…" at bounding box center [381, 258] width 250 height 117
click at [384, 293] on span "Continuar" at bounding box center [381, 299] width 34 height 12
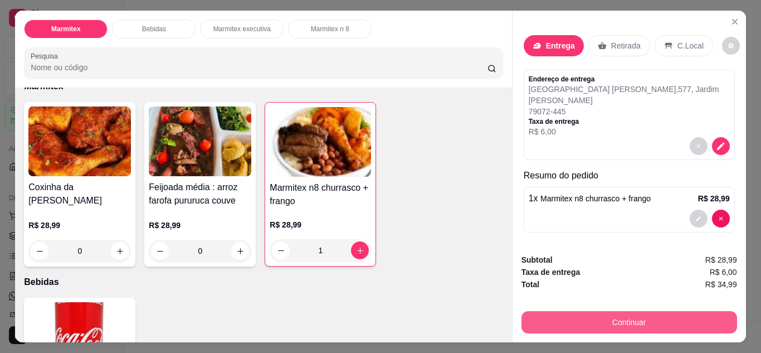
click at [616, 328] on button "Continuar" at bounding box center [630, 322] width 216 height 22
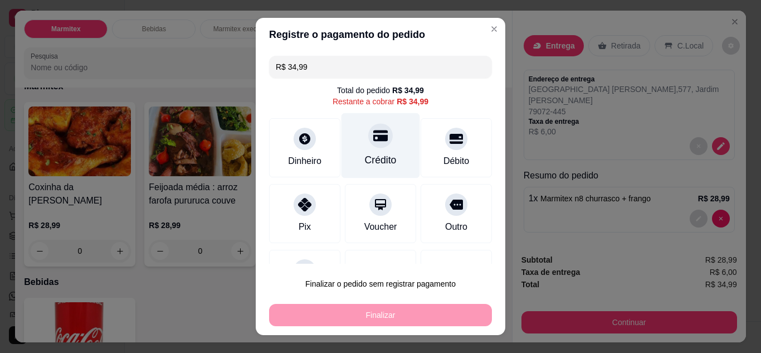
click at [374, 168] on div "Crédito" at bounding box center [381, 145] width 79 height 65
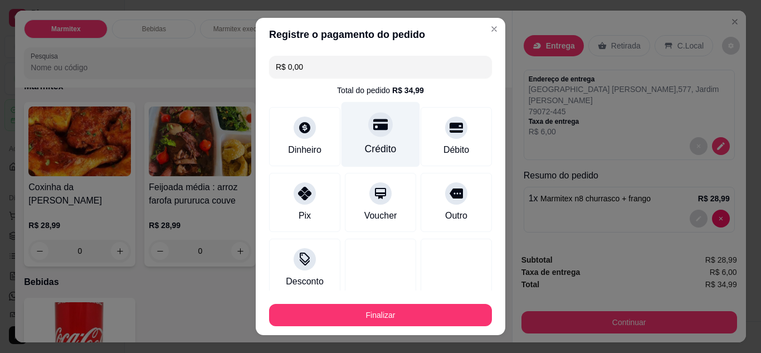
type input "R$ 0,00"
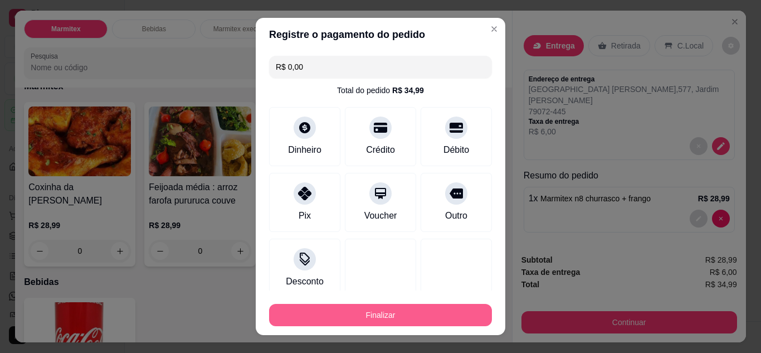
click at [411, 308] on button "Finalizar" at bounding box center [380, 315] width 223 height 22
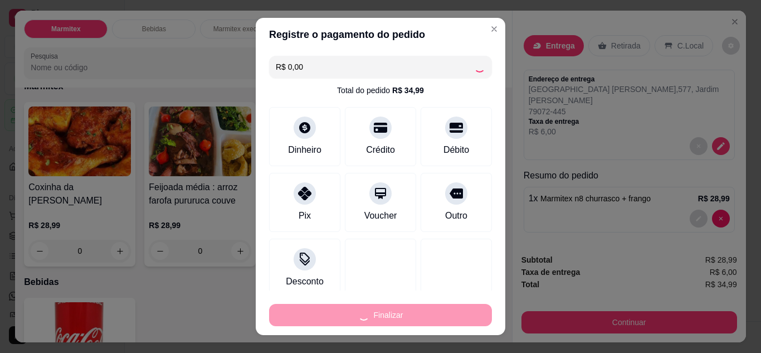
type input "0"
type input "-R$ 34,99"
